Goal: Task Accomplishment & Management: Use online tool/utility

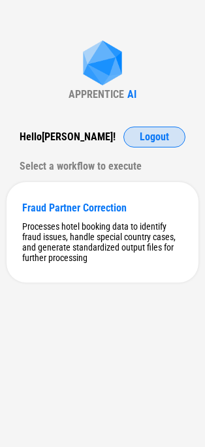
click at [143, 135] on span "Logout" at bounding box center [154, 137] width 29 height 10
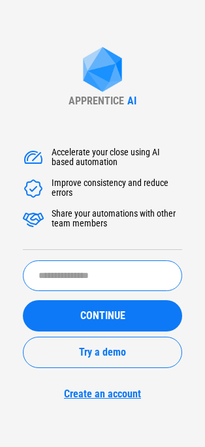
click at [72, 270] on input "text" at bounding box center [102, 276] width 159 height 31
type input "*******"
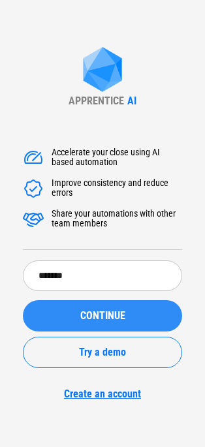
click at [77, 311] on div "CONTINUE" at bounding box center [103, 316] width 128 height 10
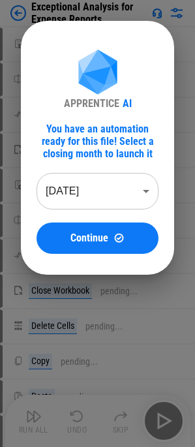
click at [86, 202] on body "Exceptional Analysis for Expense Reports Move Or Copy Sheet pending... Rename S…" at bounding box center [97, 223] width 195 height 447
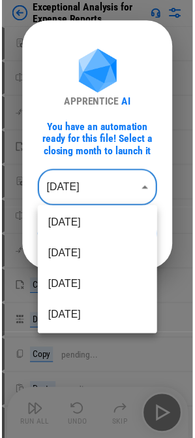
scroll to position [131, 0]
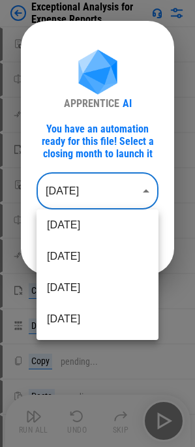
drag, startPoint x: 71, startPoint y: 310, endPoint x: 73, endPoint y: 268, distance: 42.5
click at [71, 309] on li "Feb 2025" at bounding box center [98, 319] width 122 height 31
type input "********"
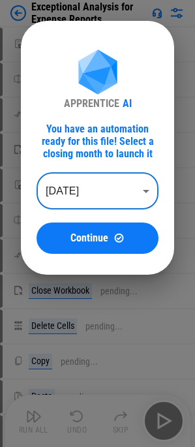
click at [83, 236] on span "Continue" at bounding box center [90, 238] width 38 height 10
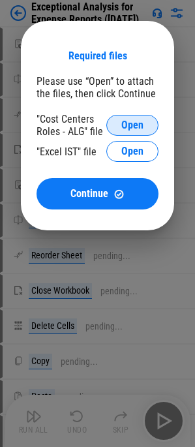
click at [124, 126] on span "Open" at bounding box center [133, 125] width 22 height 10
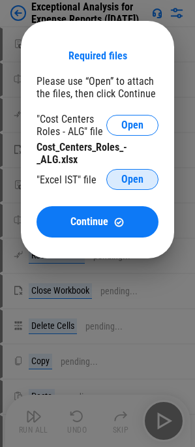
click at [135, 175] on span "Open" at bounding box center [133, 179] width 22 height 10
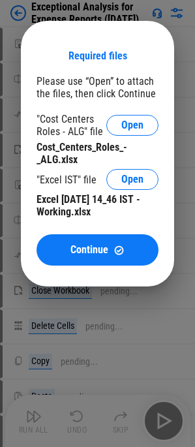
click at [95, 216] on div "Excel [DATE] 14_46 IST - Working.xlsx" at bounding box center [98, 205] width 122 height 25
click at [93, 234] on div "Required files Please use “Open” to attach the files, then click Continue "Cost…" at bounding box center [98, 158] width 122 height 216
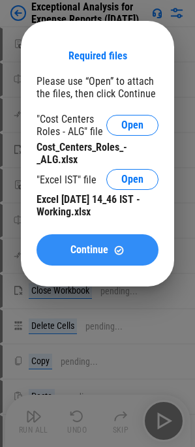
click at [94, 246] on span "Continue" at bounding box center [90, 250] width 38 height 10
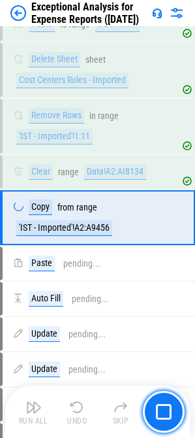
scroll to position [770, 0]
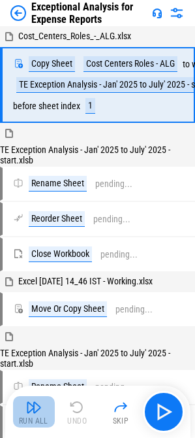
click at [36, 419] on div "Run All" at bounding box center [33, 421] width 29 height 8
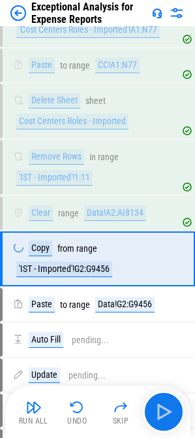
scroll to position [788, 0]
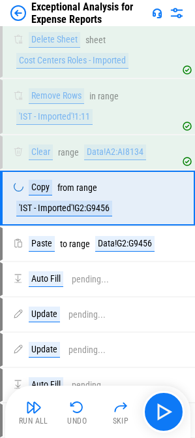
click at [18, 14] on img at bounding box center [18, 13] width 16 height 16
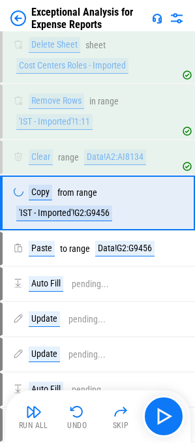
scroll to position [0, 0]
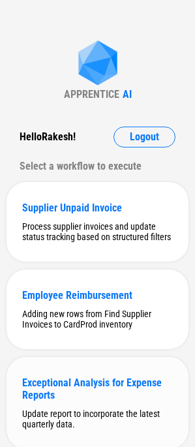
click at [57, 408] on div "Exceptional Analysis for Expense Reports Update report to incorporate the lates…" at bounding box center [98, 403] width 182 height 92
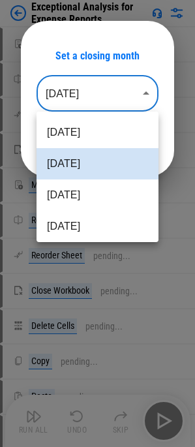
click at [76, 102] on body "Exceptional Analysis for Expense Reports Move Or Copy Sheet pending... Rename S…" at bounding box center [97, 223] width 195 height 447
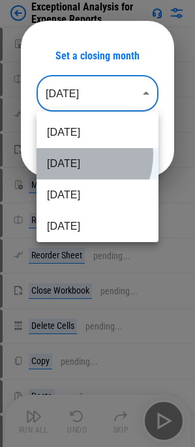
click at [73, 155] on li "Aug 2025" at bounding box center [98, 163] width 122 height 31
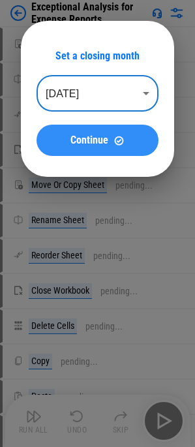
click at [97, 146] on button "Continue" at bounding box center [98, 140] width 122 height 31
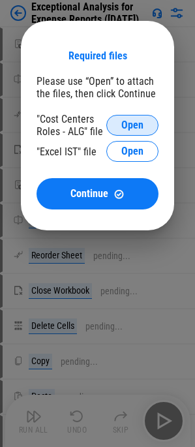
click at [121, 131] on button "Open" at bounding box center [132, 125] width 52 height 21
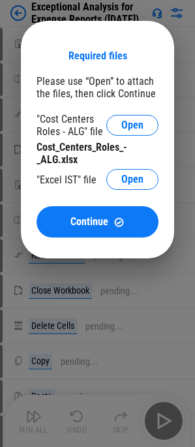
click at [112, 150] on div "Cost_Centers_Roles_-_ALG.xlsx" at bounding box center [98, 153] width 122 height 25
click at [121, 174] on button "Open" at bounding box center [132, 179] width 52 height 21
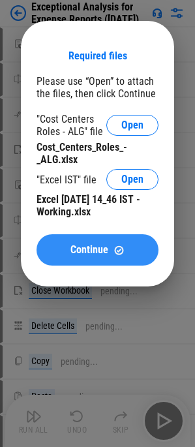
click at [78, 240] on button "Continue" at bounding box center [98, 250] width 122 height 31
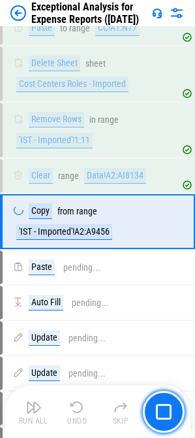
scroll to position [770, 0]
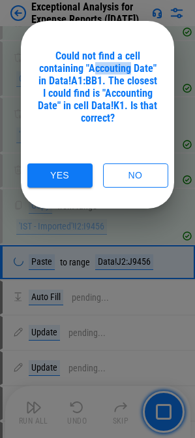
drag, startPoint x: 92, startPoint y: 71, endPoint x: 131, endPoint y: 69, distance: 38.6
click at [131, 69] on div "Could not find a cell containing "Accouting Date" in Data!A1:BB1. The closest I…" at bounding box center [98, 87] width 122 height 74
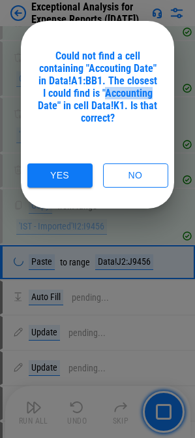
drag, startPoint x: 105, startPoint y: 92, endPoint x: 152, endPoint y: 89, distance: 47.1
click at [152, 89] on div "Could not find a cell containing "Accouting Date" in Data!A1:BB1. The closest I…" at bounding box center [98, 87] width 122 height 74
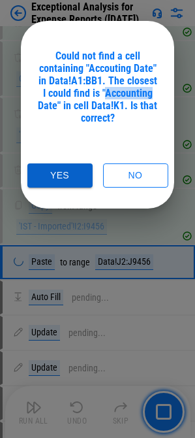
click at [75, 172] on button "Yes" at bounding box center [59, 175] width 65 height 24
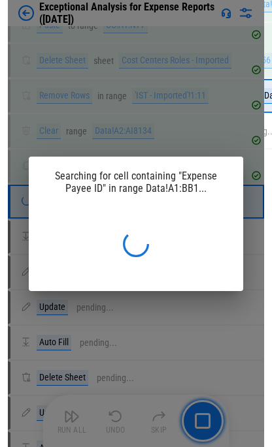
scroll to position [617, 0]
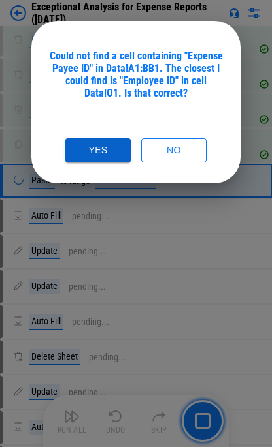
click at [99, 144] on button "Yes" at bounding box center [97, 150] width 65 height 24
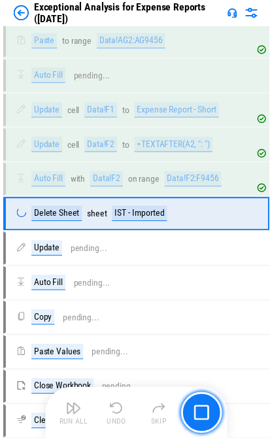
scroll to position [772, 0]
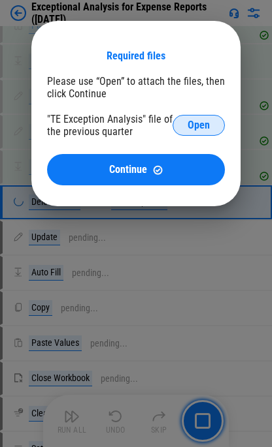
click at [187, 127] on button "Open" at bounding box center [198, 125] width 52 height 21
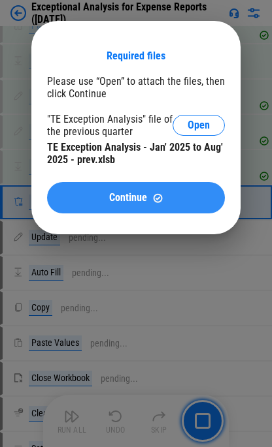
click at [62, 201] on button "Continue" at bounding box center [136, 197] width 178 height 31
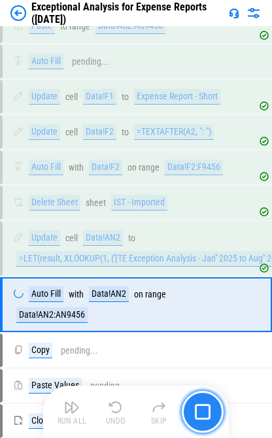
click at [204, 412] on button "button" at bounding box center [203, 412] width 42 height 42
click at [204, 413] on button "button" at bounding box center [203, 412] width 42 height 42
click at [204, 414] on button "button" at bounding box center [203, 412] width 42 height 42
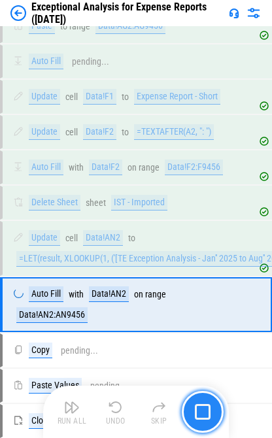
click at [204, 416] on img "button" at bounding box center [203, 412] width 16 height 16
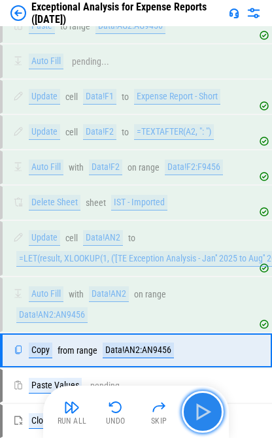
click at [204, 416] on img "button" at bounding box center [202, 411] width 21 height 21
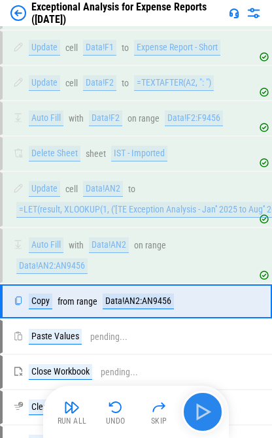
click at [204, 416] on div "Run All Undo Skip" at bounding box center [137, 412] width 172 height 42
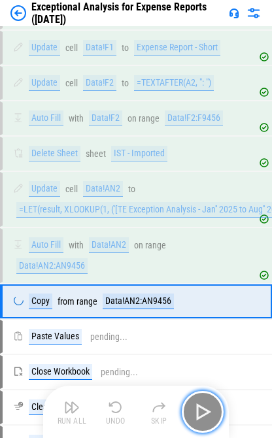
click at [204, 416] on img "button" at bounding box center [202, 411] width 21 height 21
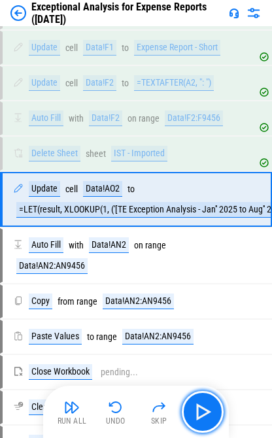
click at [199, 418] on img "button" at bounding box center [202, 411] width 21 height 21
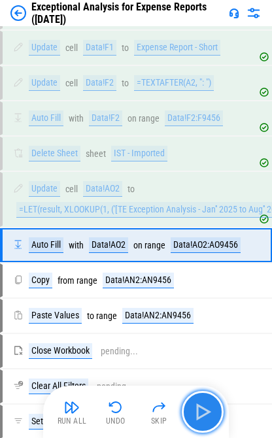
click at [204, 404] on img "button" at bounding box center [202, 411] width 21 height 21
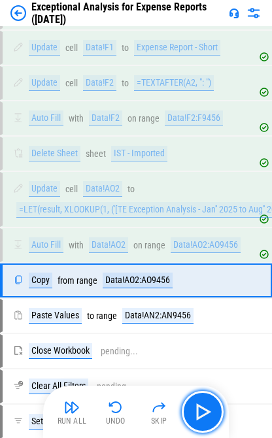
click at [202, 407] on img "button" at bounding box center [202, 411] width 21 height 21
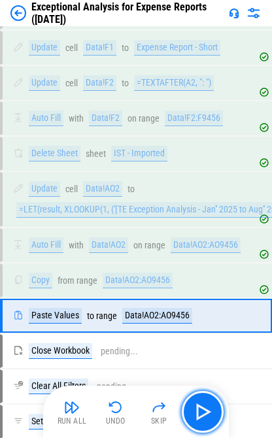
click at [203, 408] on img "button" at bounding box center [202, 411] width 21 height 21
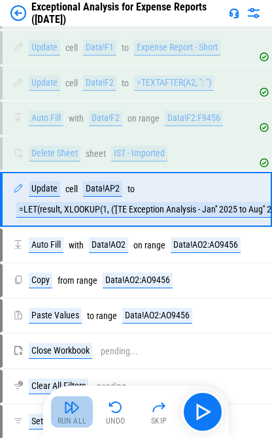
click at [83, 415] on button "Run All" at bounding box center [72, 411] width 42 height 31
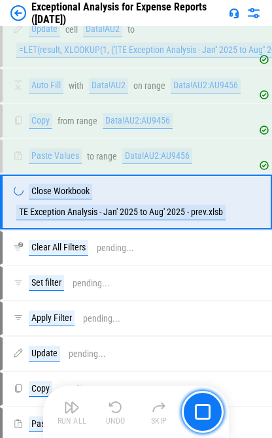
scroll to position [984, 0]
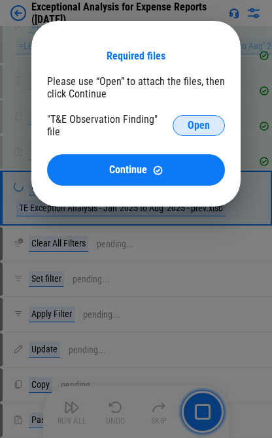
click at [182, 124] on button "Open" at bounding box center [198, 125] width 52 height 21
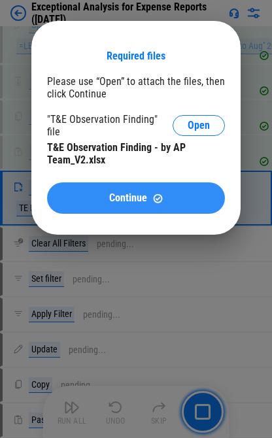
click at [125, 186] on button "Continue" at bounding box center [136, 197] width 178 height 31
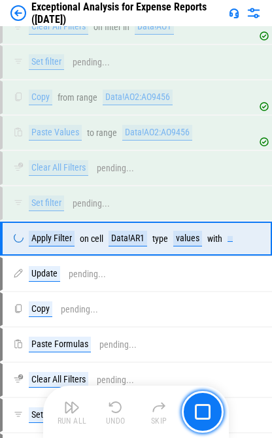
scroll to position [1474, 0]
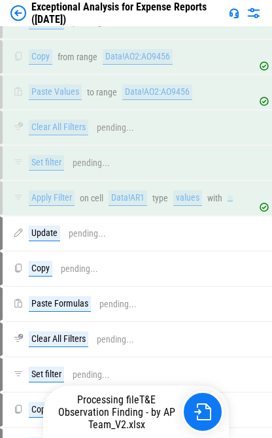
click at [204, 414] on div "Copy pending..." at bounding box center [136, 410] width 272 height 34
click at [204, 415] on div "Copy pending..." at bounding box center [130, 409] width 255 height 31
click at [204, 415] on div "Processing file T&E Observation Finding - by AP Team_V2.xlsx" at bounding box center [136, 411] width 186 height 52
click at [204, 416] on div "Processing file T&E Observation Finding - by AP Team_V2.xlsx" at bounding box center [136, 411] width 186 height 52
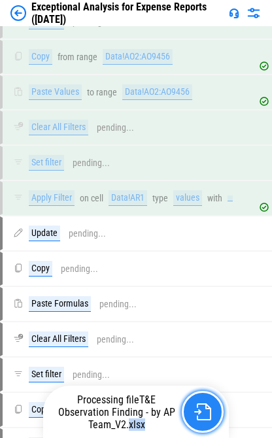
click at [204, 417] on img "button" at bounding box center [202, 411] width 17 height 17
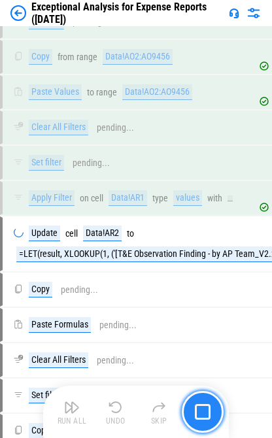
click at [204, 417] on img "button" at bounding box center [203, 412] width 16 height 16
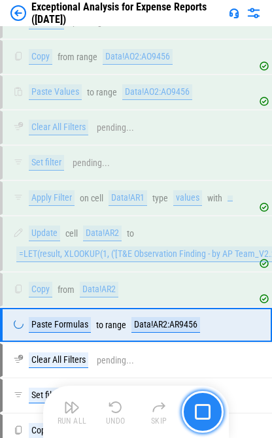
click at [199, 419] on img "button" at bounding box center [203, 412] width 16 height 16
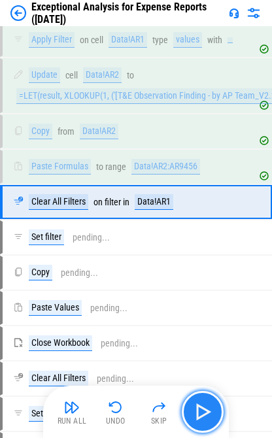
scroll to position [1636, 0]
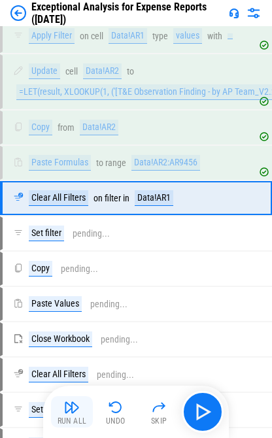
click at [78, 407] on img "button" at bounding box center [72, 407] width 16 height 16
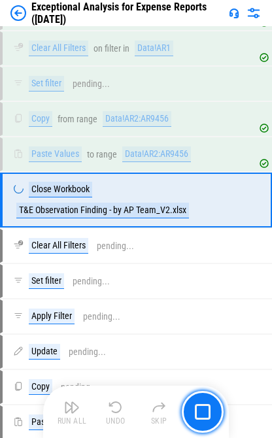
scroll to position [1788, 0]
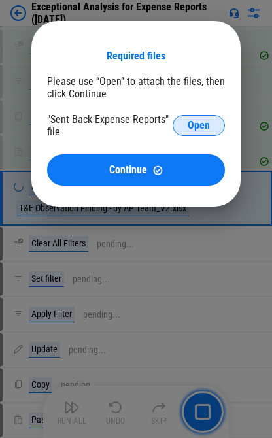
click at [187, 125] on span "Open" at bounding box center [198, 125] width 22 height 10
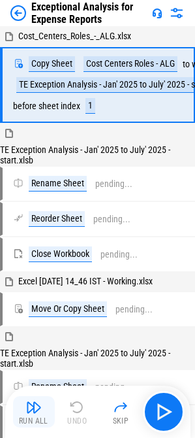
click at [38, 414] on img "button" at bounding box center [34, 407] width 16 height 16
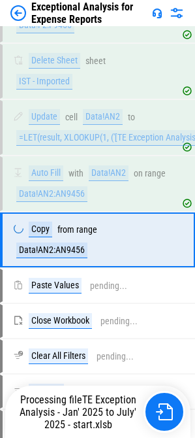
scroll to position [1234, 0]
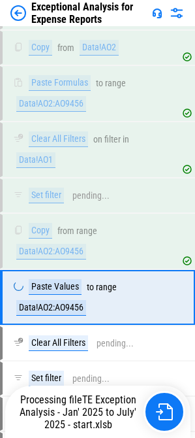
scroll to position [1825, 0]
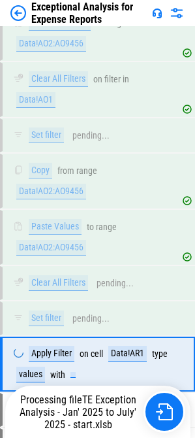
click at [127, 414] on span "TE Exception Analysis - Jan' 2025 to July' 2025 - start.xlsb" at bounding box center [78, 411] width 117 height 37
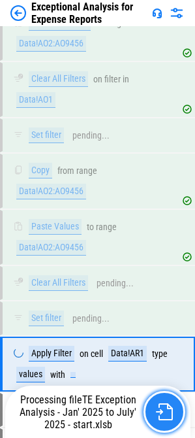
click at [153, 413] on button "button" at bounding box center [165, 412] width 42 height 42
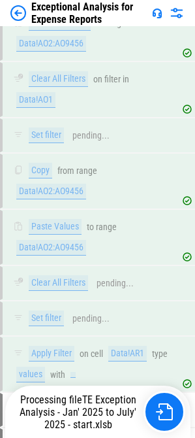
click at [133, 417] on span "TE Exception Analysis - Jan' 2025 to July' 2025 - start.xlsb" at bounding box center [78, 411] width 117 height 37
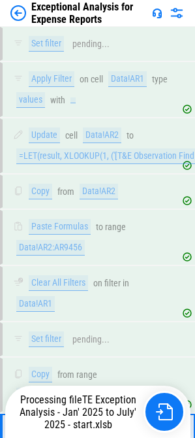
scroll to position [2166, 0]
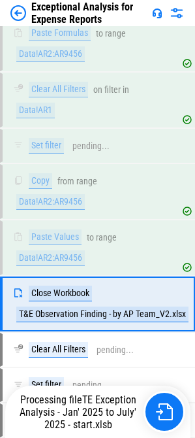
scroll to position [2334, 0]
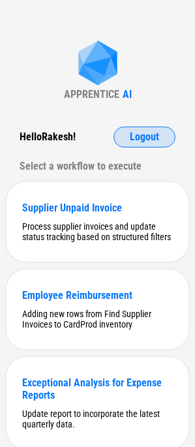
click at [129, 133] on button "Logout" at bounding box center [145, 137] width 62 height 21
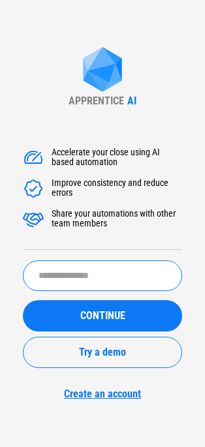
click at [56, 261] on input "text" at bounding box center [102, 276] width 159 height 31
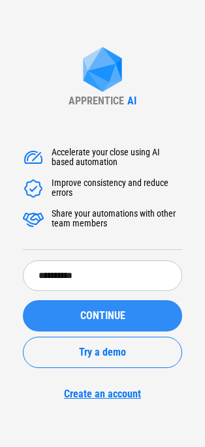
click at [105, 319] on span "CONTINUE" at bounding box center [102, 316] width 45 height 10
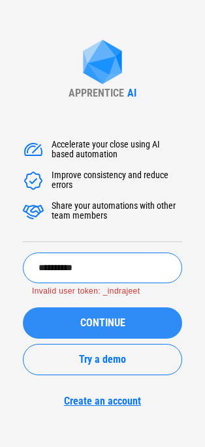
click at [110, 274] on input "**********" at bounding box center [102, 268] width 159 height 31
click at [42, 268] on input "**********" at bounding box center [102, 268] width 159 height 31
type input "**********"
click at [107, 314] on button "CONTINUE" at bounding box center [102, 323] width 159 height 31
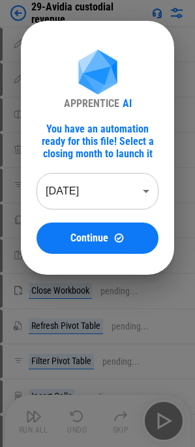
click at [93, 191] on body "29-Avidia custodial revenue Update pending... Update pending... Rename Sheet pe…" at bounding box center [97, 223] width 195 height 447
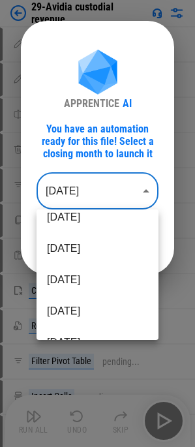
scroll to position [131, 0]
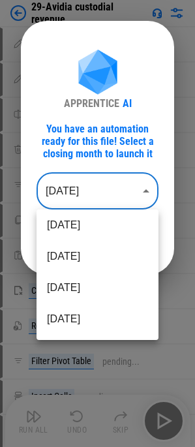
click at [85, 294] on li "[DATE]" at bounding box center [98, 287] width 122 height 31
type input "********"
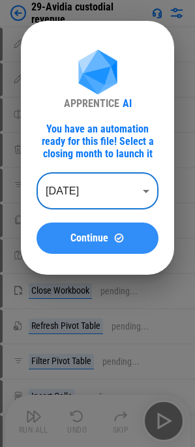
click at [95, 230] on button "Continue" at bounding box center [98, 238] width 122 height 31
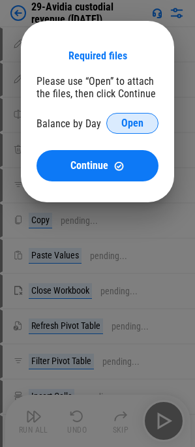
click at [126, 128] on span "Open" at bounding box center [133, 123] width 22 height 10
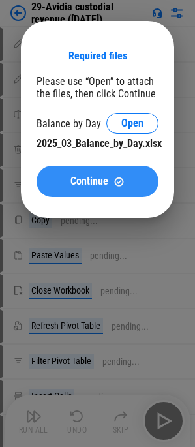
click at [78, 187] on button "Continue" at bounding box center [98, 181] width 122 height 31
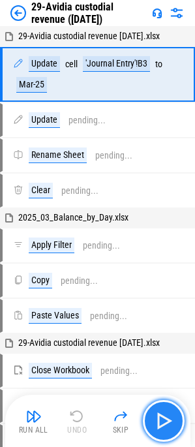
click at [159, 419] on img "button" at bounding box center [164, 421] width 21 height 21
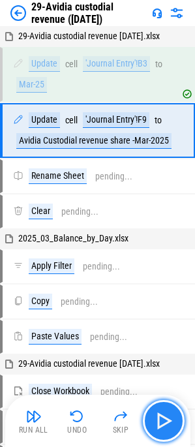
click at [159, 419] on img "button" at bounding box center [164, 421] width 21 height 21
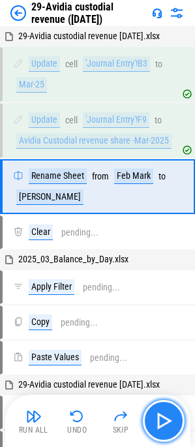
click at [159, 419] on img "button" at bounding box center [164, 421] width 21 height 21
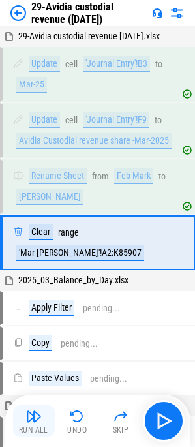
click at [35, 422] on img "button" at bounding box center [34, 417] width 16 height 16
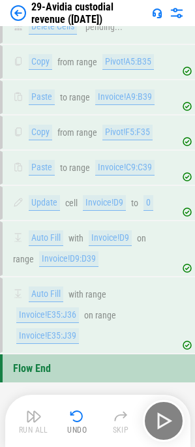
scroll to position [1092, 0]
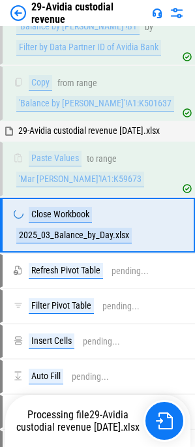
scroll to position [304, 0]
